Goal: Check status

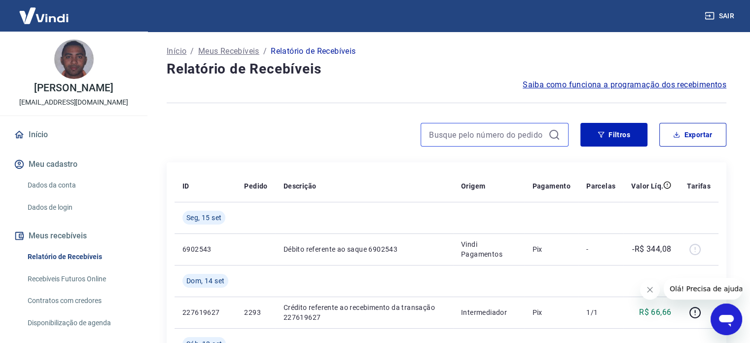
click at [489, 130] on input at bounding box center [486, 134] width 115 height 15
paste input "575"
type input "575"
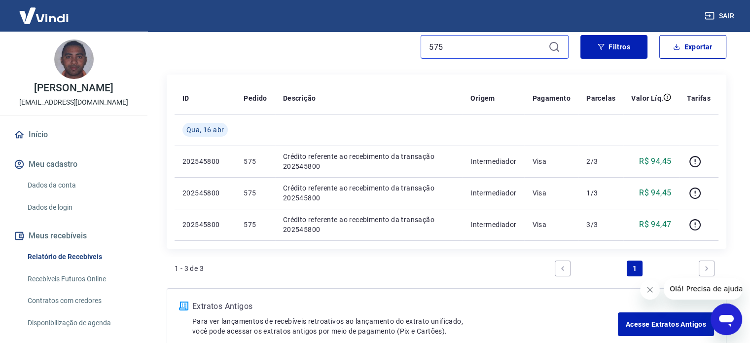
scroll to position [99, 0]
